Goal: Task Accomplishment & Management: Complete application form

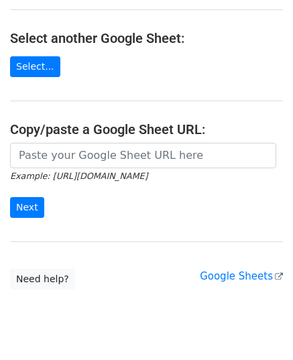
scroll to position [170, 0]
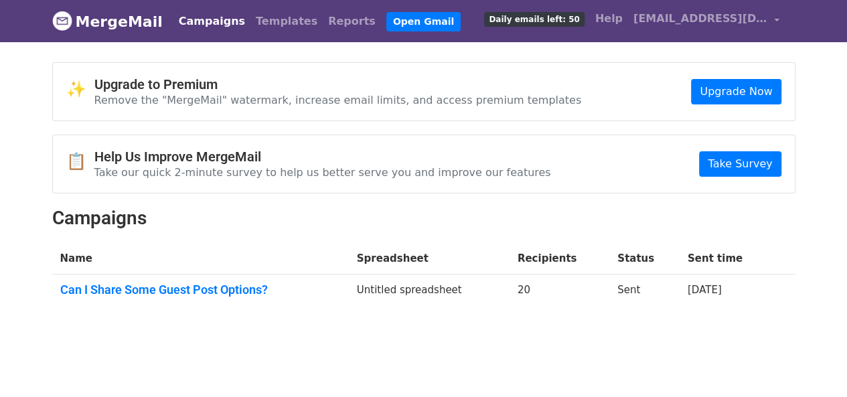
click at [200, 21] on link "Campaigns" at bounding box center [211, 21] width 77 height 27
click at [739, 159] on link "Take Survey" at bounding box center [740, 163] width 82 height 25
click at [190, 18] on link "Campaigns" at bounding box center [211, 21] width 77 height 27
click at [109, 19] on link "MergeMail" at bounding box center [107, 21] width 111 height 28
click at [66, 21] on img at bounding box center [62, 21] width 20 height 20
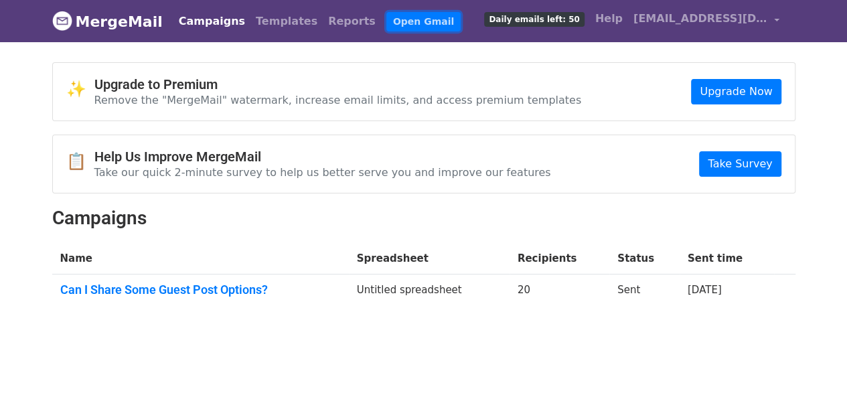
click at [386, 23] on link "Open Gmail" at bounding box center [423, 21] width 74 height 19
click at [201, 276] on td "Can I Share Some Guest Post Options?" at bounding box center [200, 293] width 297 height 36
click at [195, 285] on link "Can I Share Some Guest Post Options?" at bounding box center [200, 290] width 281 height 15
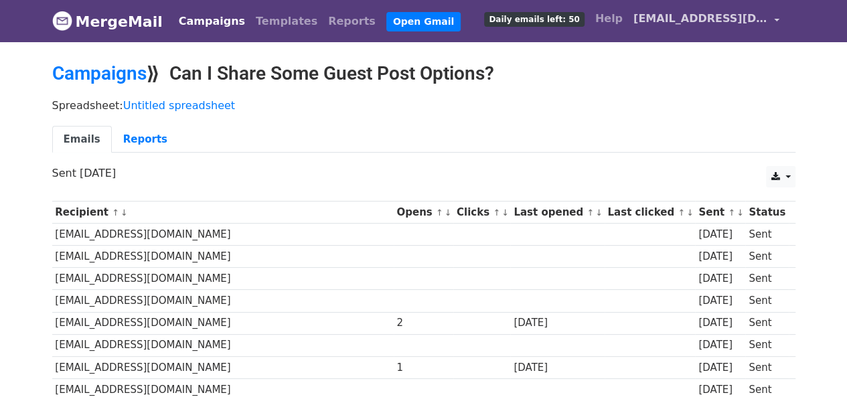
click at [694, 23] on span "williamdavisguestpost@gmail.com" at bounding box center [701, 19] width 134 height 16
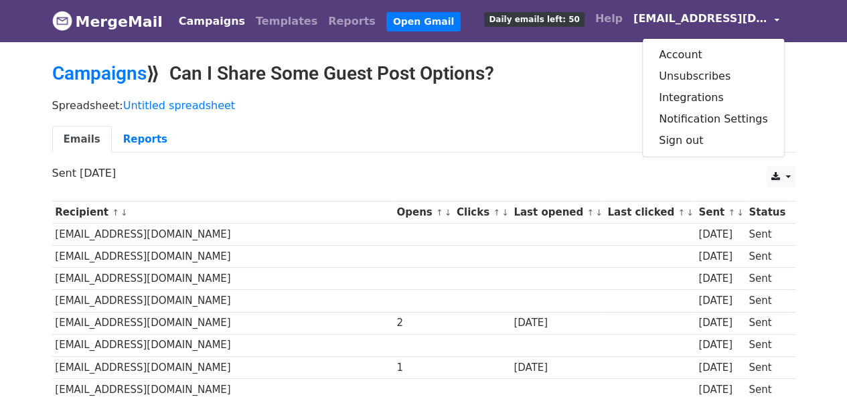
drag, startPoint x: 576, startPoint y: 106, endPoint x: 332, endPoint y: 57, distance: 248.8
click at [576, 106] on p "Spreadsheet: Untitled spreadsheet" at bounding box center [423, 105] width 743 height 14
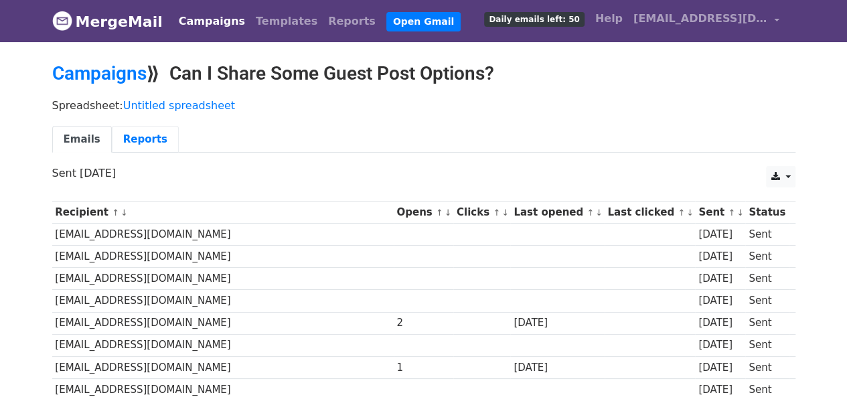
click at [121, 140] on link "Reports" at bounding box center [145, 139] width 67 height 27
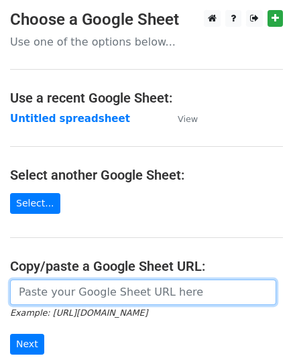
click at [62, 293] on input "url" at bounding box center [143, 291] width 266 height 25
paste input "https://docs.google.com/spreadsheets/d/1ct3zr1KeoMHuAOEiFoWpdoAKgsZr6BaS5RKVz72…"
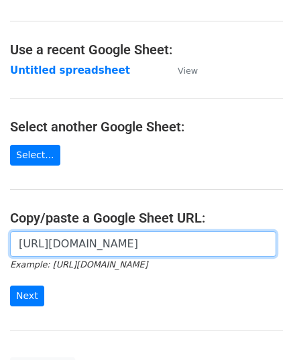
scroll to position [67, 0]
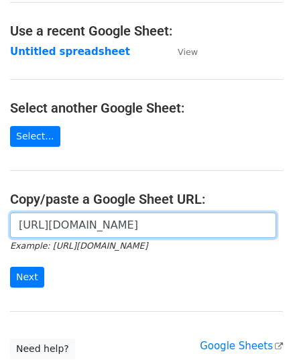
type input "https://docs.google.com/spreadsheets/d/1ct3zr1KeoMHuAOEiFoWpdoAKgsZr6BaS5RKVz72…"
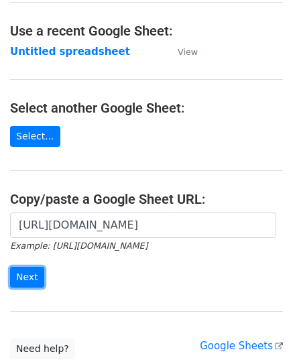
scroll to position [0, 0]
click at [11, 277] on input "Next" at bounding box center [27, 277] width 34 height 21
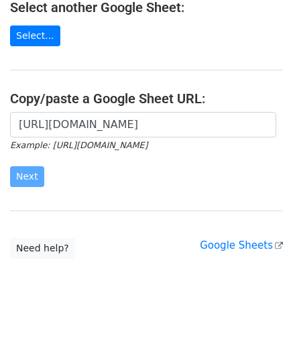
scroll to position [170, 0]
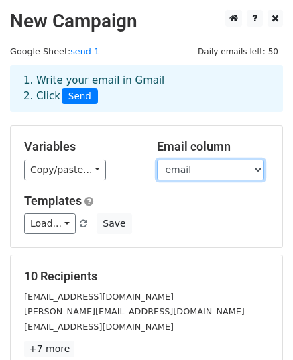
click at [178, 169] on select "email website" at bounding box center [210, 169] width 107 height 21
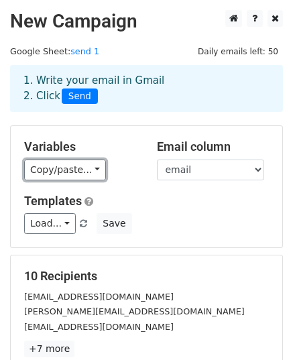
click at [82, 173] on link "Copy/paste..." at bounding box center [65, 169] width 82 height 21
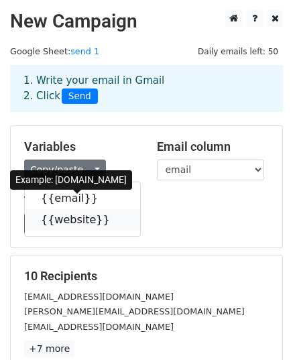
click at [71, 222] on link "{{website}}" at bounding box center [82, 219] width 115 height 21
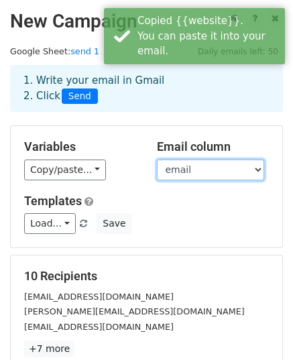
click at [186, 171] on select "email website" at bounding box center [210, 169] width 107 height 21
click at [157, 159] on select "email website" at bounding box center [210, 169] width 107 height 21
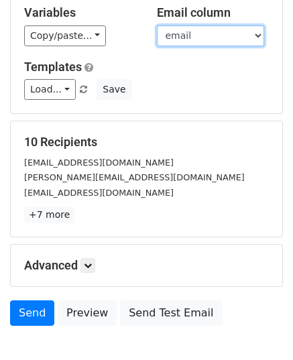
scroll to position [201, 0]
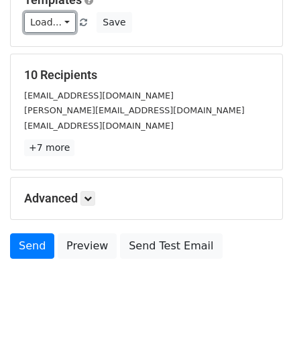
click at [57, 26] on link "Load..." at bounding box center [50, 22] width 52 height 21
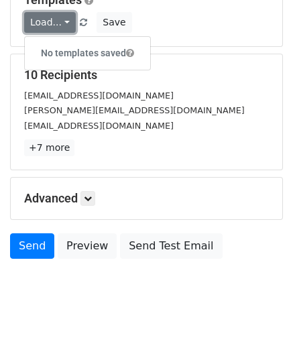
click at [54, 25] on link "Load..." at bounding box center [50, 22] width 52 height 21
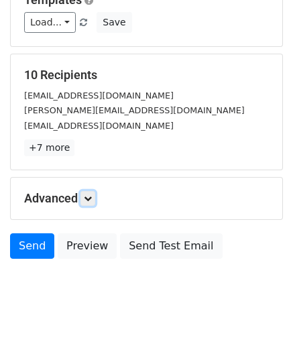
click at [92, 199] on icon at bounding box center [88, 198] width 8 height 8
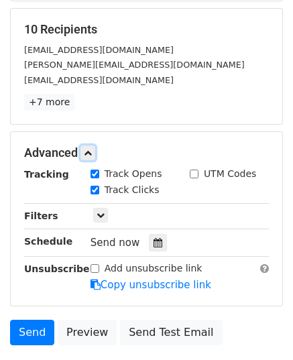
scroll to position [268, 0]
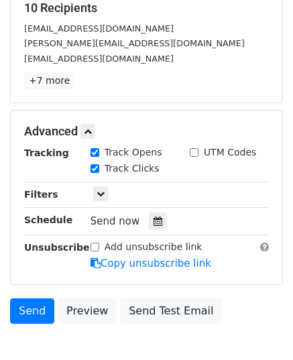
click at [153, 216] on icon at bounding box center [157, 220] width 9 height 9
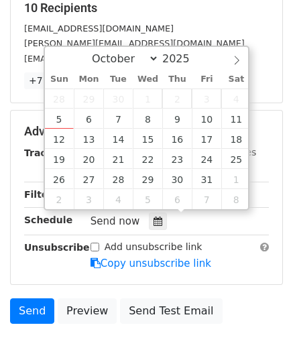
type input "2025-10-08 12:00"
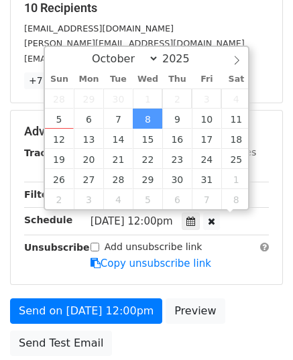
scroll to position [0, 0]
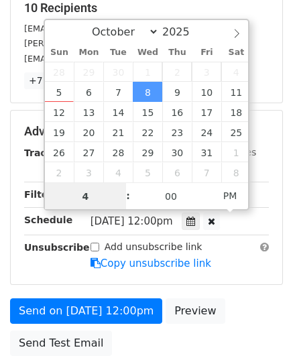
type input "4"
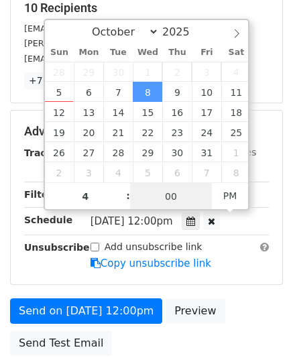
type input "2025-10-08 16:00"
type input "04"
click at [165, 201] on input "00" at bounding box center [171, 196] width 82 height 27
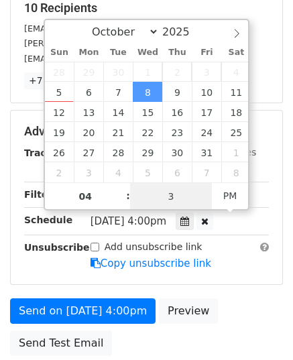
type input "30"
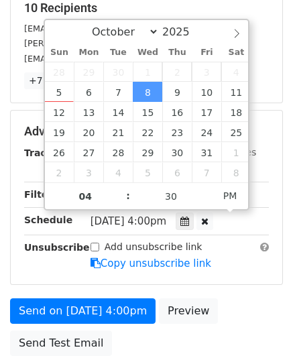
type input "2025-10-08 16:30"
click at [217, 253] on div "Add unsubscribe link Copy unsubscribe link" at bounding box center [179, 255] width 198 height 31
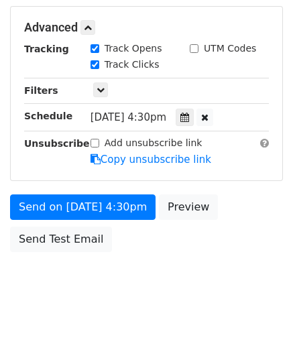
scroll to position [373, 0]
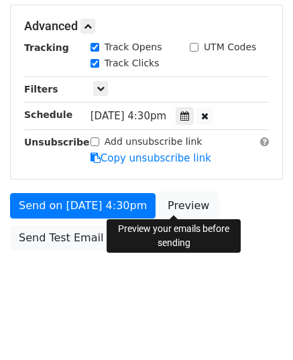
click at [159, 204] on link "Preview" at bounding box center [188, 205] width 59 height 25
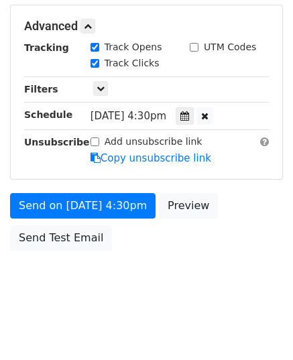
click at [139, 113] on span "Wed, Oct 8, 4:30pm" at bounding box center [128, 116] width 76 height 12
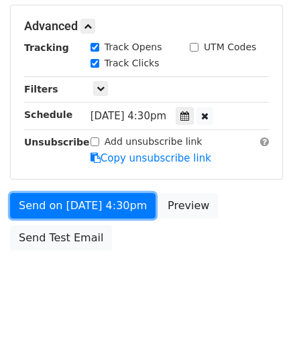
click at [59, 208] on link "Send on Oct 8 at 4:30pm" at bounding box center [82, 205] width 145 height 25
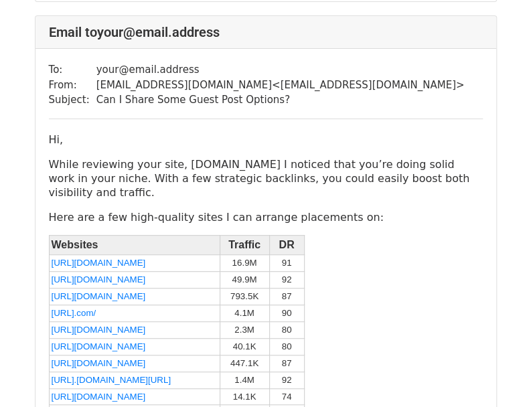
scroll to position [1674, 0]
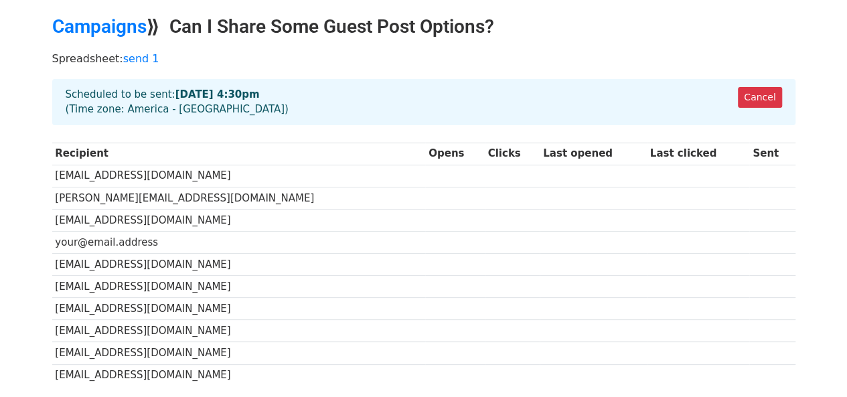
scroll to position [67, 0]
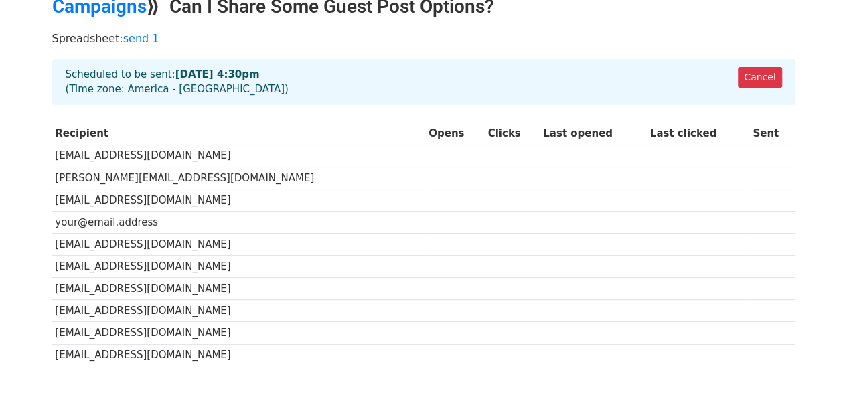
click at [186, 74] on strong "Oct 8 at 4:30pm" at bounding box center [217, 74] width 84 height 12
click at [192, 74] on strong "Oct 8 at 4:30pm" at bounding box center [217, 74] width 84 height 12
drag, startPoint x: 198, startPoint y: 73, endPoint x: 208, endPoint y: 72, distance: 10.1
click at [207, 73] on strong "Oct 8 at 4:30pm" at bounding box center [217, 74] width 84 height 12
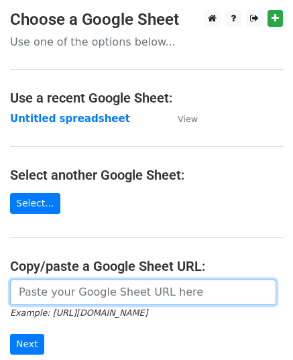
click at [73, 293] on input "url" at bounding box center [143, 291] width 266 height 25
paste input "[URL][DOMAIN_NAME]"
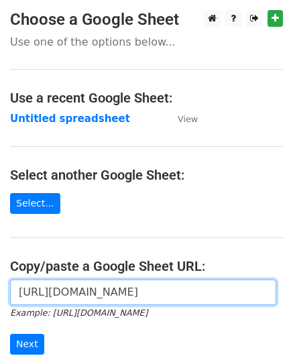
scroll to position [0, 301]
type input "[URL][DOMAIN_NAME]"
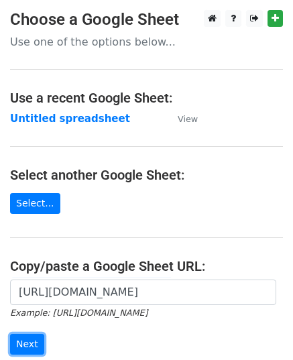
click at [32, 340] on input "Next" at bounding box center [27, 344] width 34 height 21
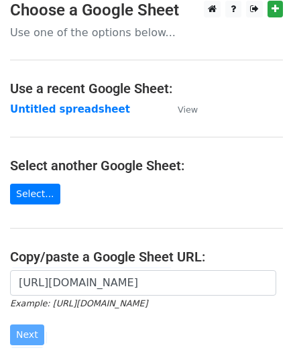
scroll to position [170, 0]
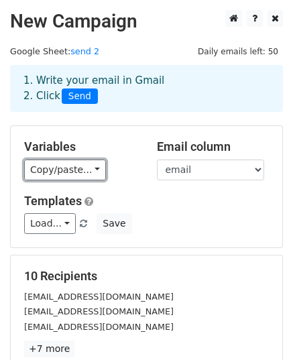
click at [70, 165] on link "Copy/paste..." at bounding box center [65, 169] width 82 height 21
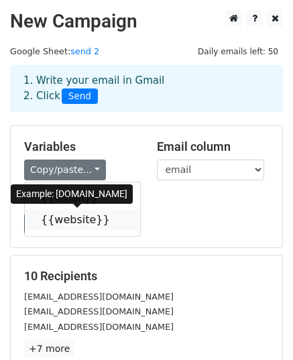
click at [66, 221] on link "{{website}}" at bounding box center [82, 219] width 115 height 21
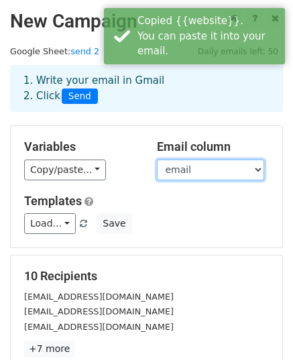
click at [183, 169] on select "email website" at bounding box center [210, 169] width 107 height 21
click at [157, 159] on select "email website" at bounding box center [210, 169] width 107 height 21
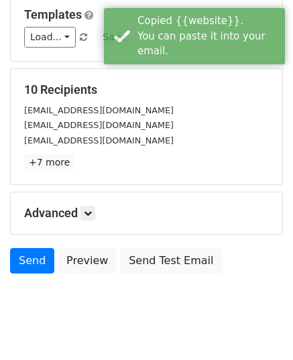
scroll to position [201, 0]
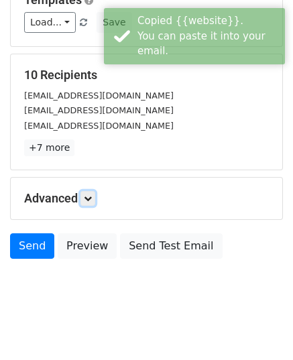
click at [91, 195] on icon at bounding box center [88, 198] width 8 height 8
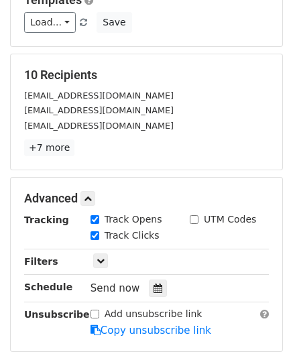
click at [153, 287] on icon at bounding box center [157, 287] width 9 height 9
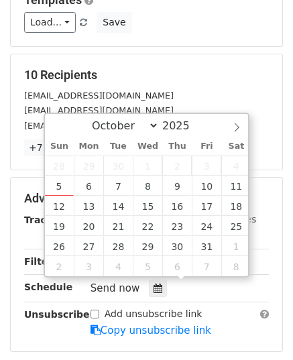
type input "2025-10-09 12:00"
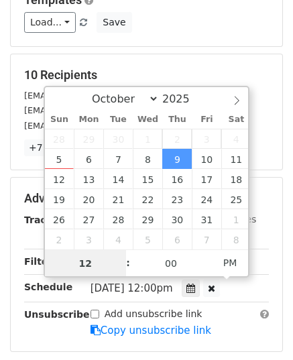
scroll to position [0, 0]
click at [90, 269] on input "11" at bounding box center [86, 263] width 82 height 27
type input "10"
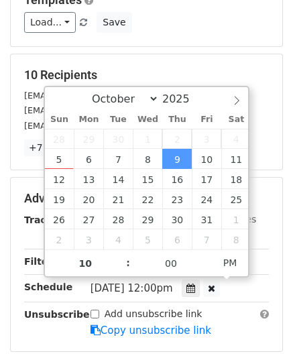
type input "2025-10-09 22:00"
click at [161, 285] on span "Thu, Oct 9, 12:00pm" at bounding box center [131, 288] width 82 height 12
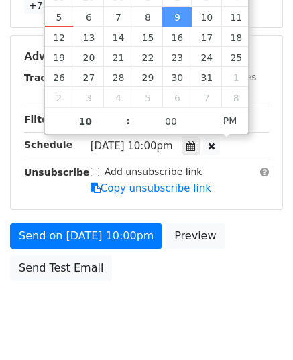
scroll to position [373, 0]
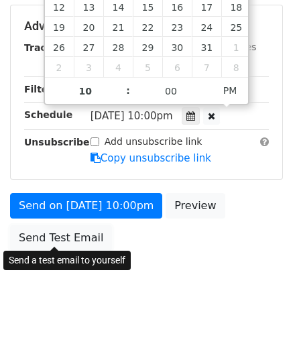
click at [75, 235] on link "Send Test Email" at bounding box center [61, 237] width 102 height 25
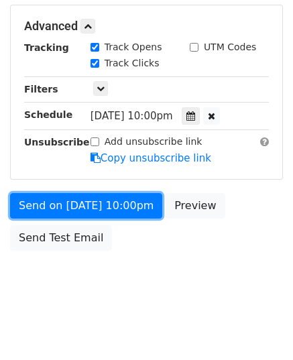
click at [77, 200] on link "Send on Oct 9 at 10:00pm" at bounding box center [86, 205] width 152 height 25
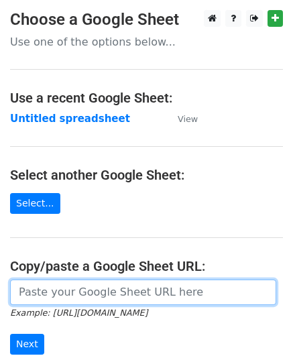
click at [90, 289] on input "url" at bounding box center [143, 291] width 266 height 25
paste input "[URL][DOMAIN_NAME]"
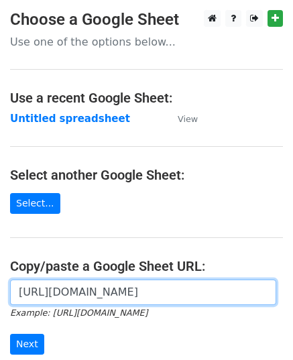
scroll to position [0, 268]
type input "[URL][DOMAIN_NAME]"
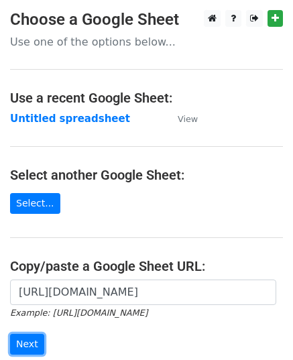
scroll to position [0, 0]
click at [20, 340] on input "Next" at bounding box center [27, 344] width 34 height 21
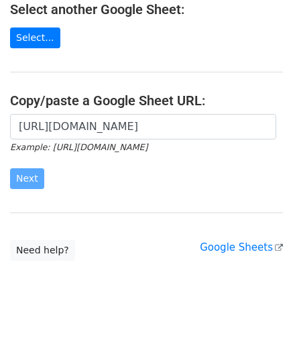
scroll to position [170, 0]
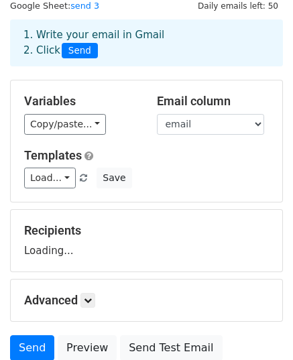
scroll to position [67, 0]
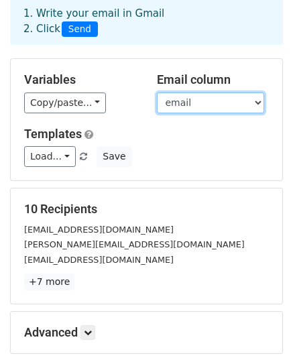
click at [175, 108] on select "email website" at bounding box center [210, 102] width 107 height 21
click at [157, 92] on select "email website" at bounding box center [210, 102] width 107 height 21
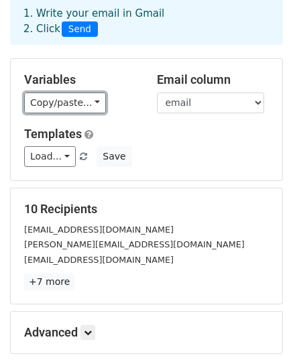
click at [69, 102] on link "Copy/paste..." at bounding box center [65, 102] width 82 height 21
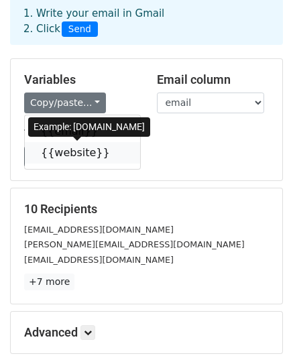
click at [72, 157] on link "{{website}}" at bounding box center [82, 152] width 115 height 21
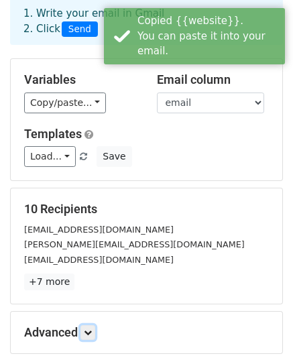
click at [90, 330] on icon at bounding box center [88, 332] width 8 height 8
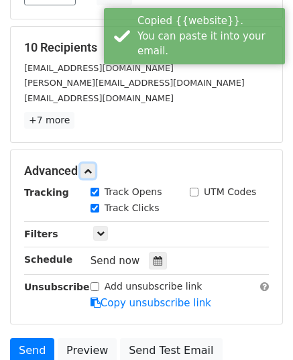
scroll to position [268, 0]
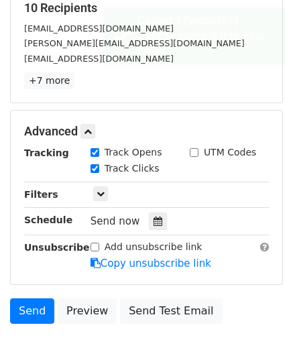
click at [149, 218] on div at bounding box center [158, 220] width 18 height 17
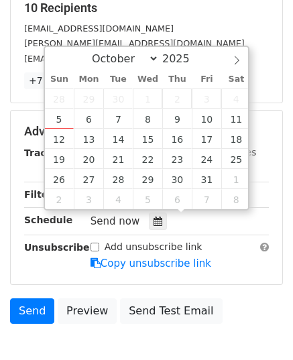
type input "2025-10-10 12:00"
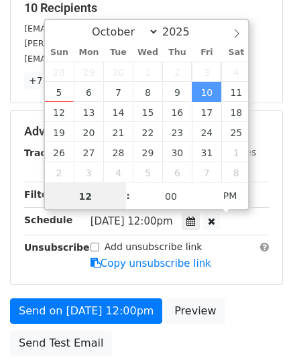
type input "9"
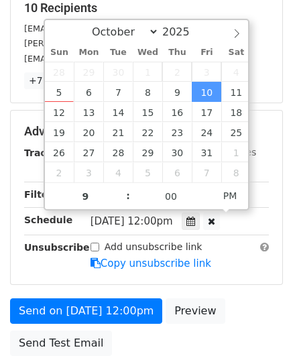
type input "2025-10-10 21:00"
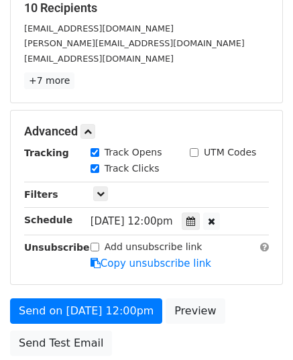
drag, startPoint x: 94, startPoint y: 287, endPoint x: 104, endPoint y: 283, distance: 10.6
click at [93, 285] on form "Variables Copy/paste... {{email}} {{website}} Email column email website Templa…" at bounding box center [146, 109] width 273 height 505
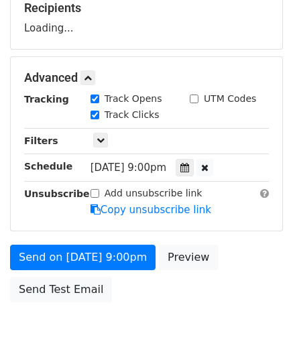
click at [90, 309] on body "New Campaign Daily emails left: 50 Google Sheet: send 3 1. Write your email in …" at bounding box center [146, 52] width 293 height 620
click at [80, 240] on form "Variables Copy/paste... {{email}} {{website}} Email column email website Templa…" at bounding box center [146, 82] width 273 height 451
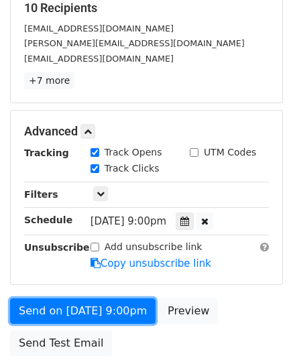
click at [86, 302] on link "Send on Oct 10 at 9:00pm" at bounding box center [82, 310] width 145 height 25
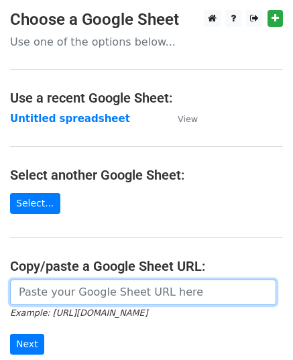
click at [67, 291] on input "url" at bounding box center [143, 291] width 266 height 25
click at [90, 296] on input "url" at bounding box center [143, 291] width 266 height 25
paste input "[URL][DOMAIN_NAME]"
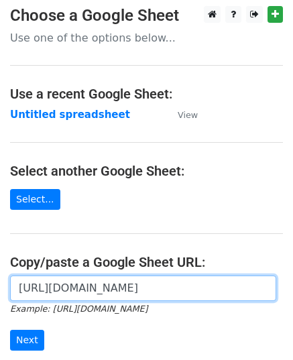
scroll to position [103, 0]
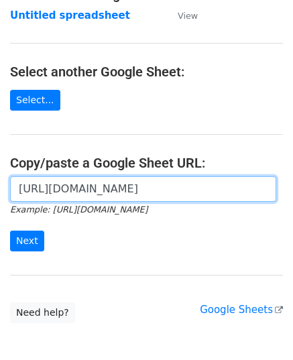
type input "[URL][DOMAIN_NAME]"
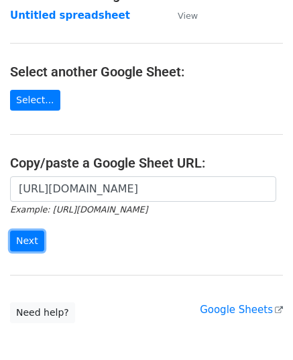
scroll to position [0, 0]
click at [24, 234] on input "Next" at bounding box center [27, 240] width 34 height 21
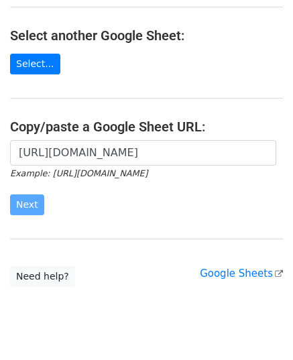
scroll to position [170, 0]
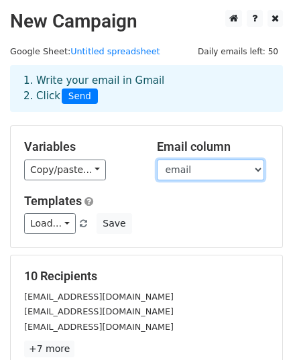
click at [193, 170] on select "email website" at bounding box center [210, 169] width 107 height 21
click at [157, 159] on select "email website" at bounding box center [210, 169] width 107 height 21
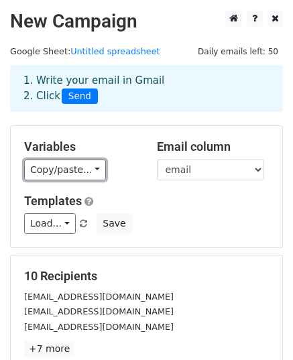
click at [87, 173] on link "Copy/paste..." at bounding box center [65, 169] width 82 height 21
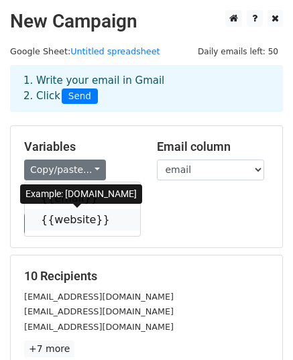
click at [80, 216] on link "{{website}}" at bounding box center [82, 219] width 115 height 21
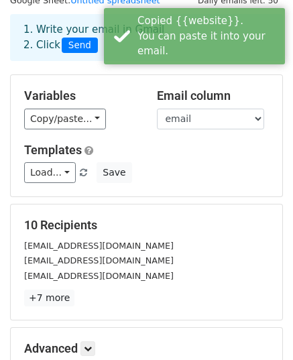
scroll to position [201, 0]
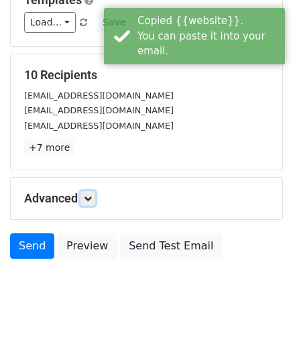
click at [94, 195] on link at bounding box center [87, 198] width 15 height 15
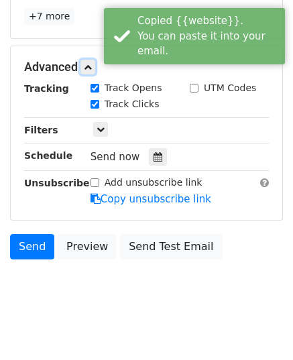
scroll to position [342, 0]
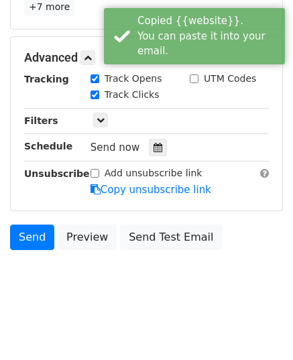
click at [153, 147] on icon at bounding box center [157, 147] width 9 height 9
